Goal: Information Seeking & Learning: Learn about a topic

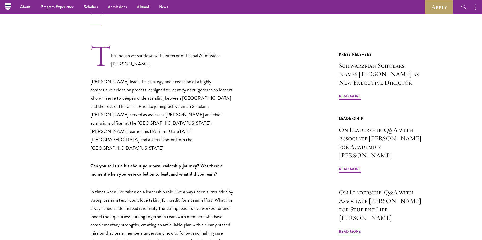
scroll to position [90, 0]
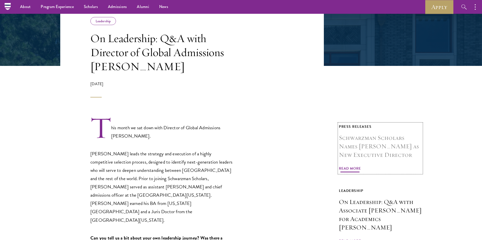
click at [373, 150] on h3 "Schwarzman Scholars Names [PERSON_NAME] as New Executive Director" at bounding box center [380, 147] width 83 height 26
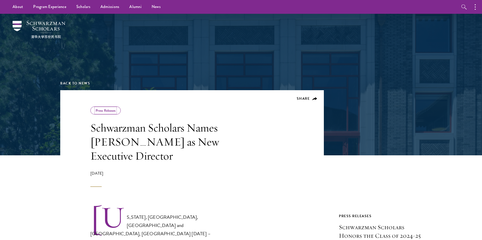
click at [107, 109] on link "Press Releases" at bounding box center [106, 110] width 20 height 5
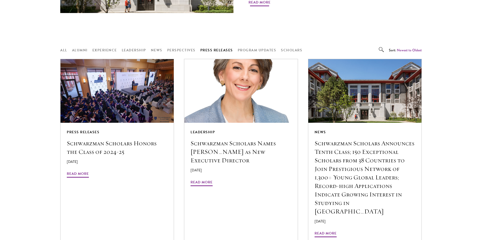
scroll to position [379, 0]
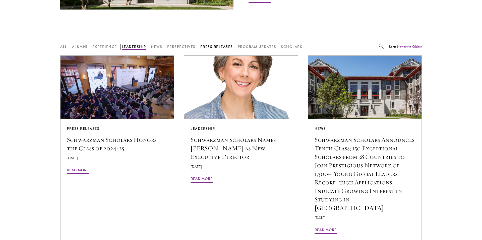
click at [123, 48] on button "Leadership" at bounding box center [134, 47] width 24 height 6
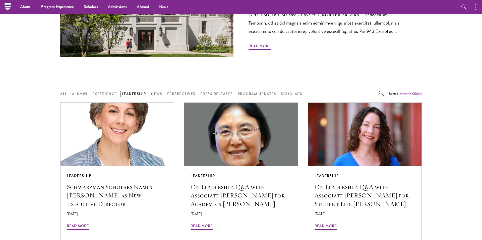
scroll to position [323, 0]
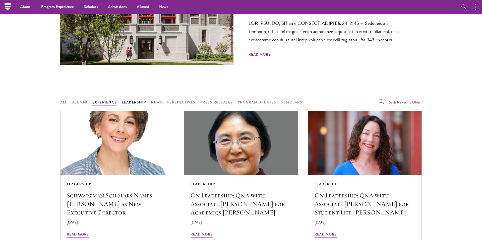
click at [104, 100] on button "Experience" at bounding box center [104, 102] width 25 height 6
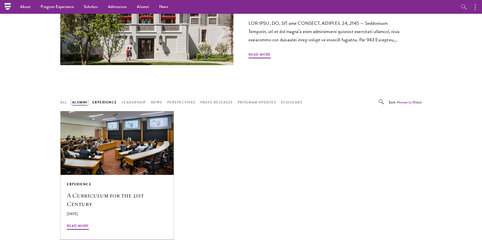
click at [80, 103] on button "Alumni" at bounding box center [80, 102] width 16 height 6
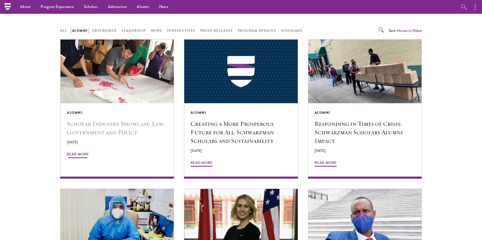
scroll to position [388, 0]
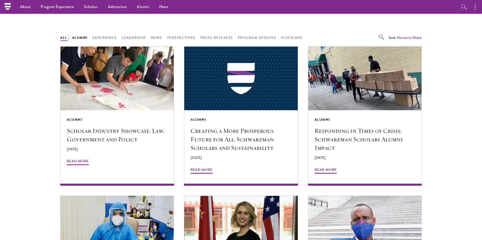
click at [65, 39] on button "All" at bounding box center [63, 38] width 7 height 6
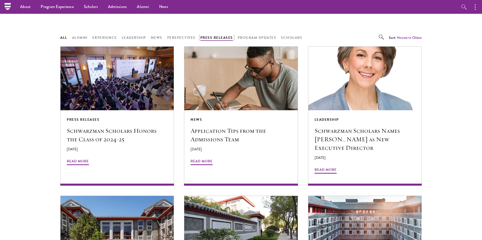
click at [205, 38] on button "Press Releases" at bounding box center [216, 38] width 33 height 6
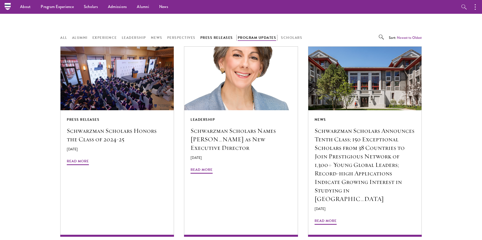
click at [251, 37] on button "Program Updates" at bounding box center [257, 38] width 39 height 6
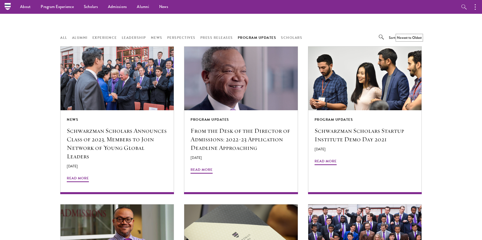
click at [399, 39] on button "Newest to Oldest" at bounding box center [409, 37] width 25 height 5
click at [401, 54] on button "Oldest to Newest" at bounding box center [402, 53] width 35 height 8
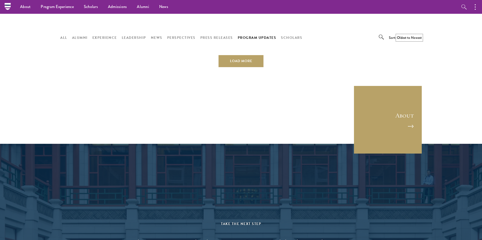
click at [410, 35] on button "Oldest to Newest" at bounding box center [409, 37] width 25 height 5
click at [403, 46] on button "Newest to Oldest" at bounding box center [402, 46] width 35 height 8
click at [288, 38] on button "Scholars" at bounding box center [291, 38] width 21 height 6
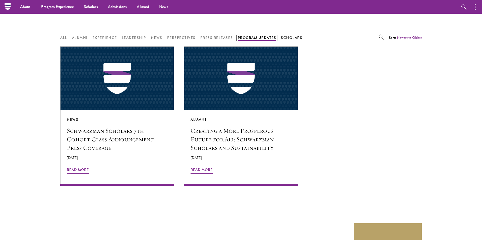
click at [261, 36] on button "Program Updates" at bounding box center [257, 38] width 39 height 6
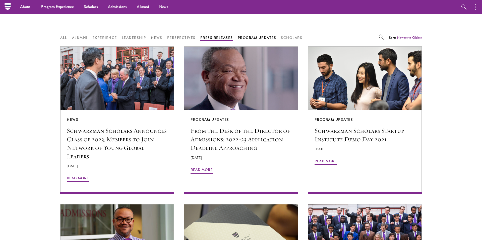
click at [222, 39] on button "Press Releases" at bounding box center [216, 38] width 33 height 6
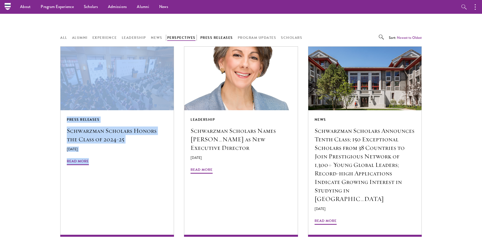
click at [180, 39] on button "Perspectives" at bounding box center [181, 38] width 28 height 6
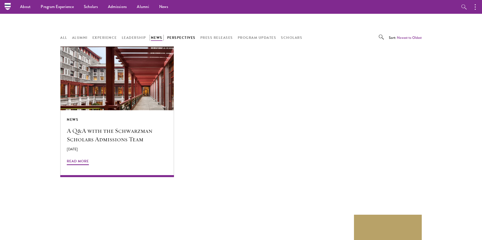
click at [153, 38] on button "News" at bounding box center [157, 38] width 12 height 6
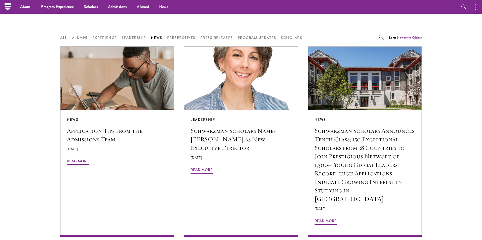
click at [60, 37] on button "All" at bounding box center [63, 38] width 7 height 6
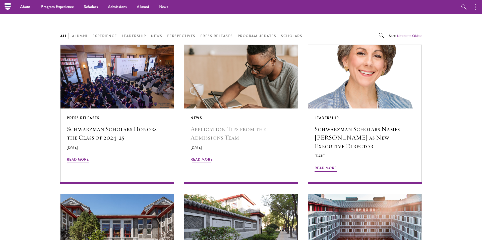
scroll to position [386, 0]
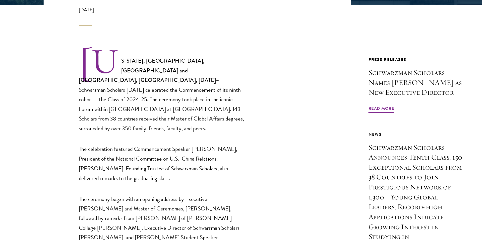
scroll to position [231, 0]
